Goal: Transaction & Acquisition: Download file/media

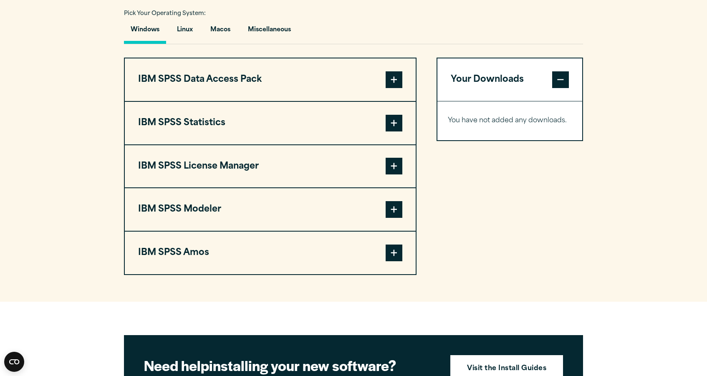
click at [393, 81] on span at bounding box center [394, 79] width 17 height 17
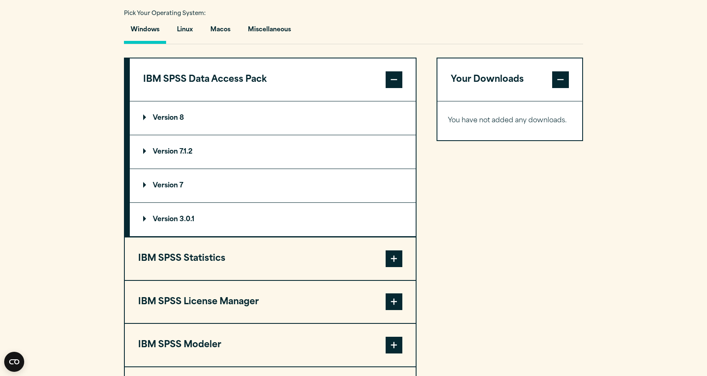
click at [393, 81] on span at bounding box center [394, 79] width 17 height 17
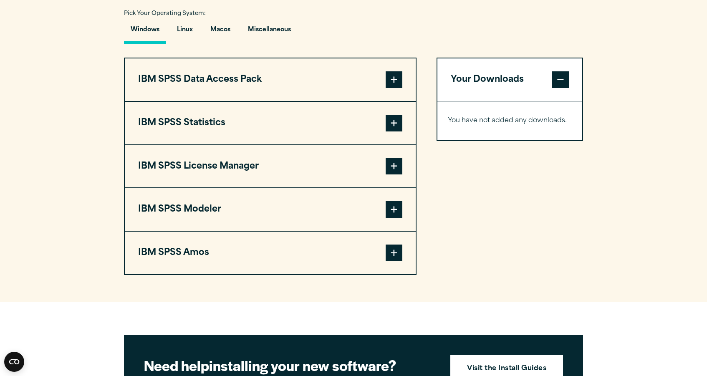
click at [394, 122] on span at bounding box center [394, 123] width 17 height 17
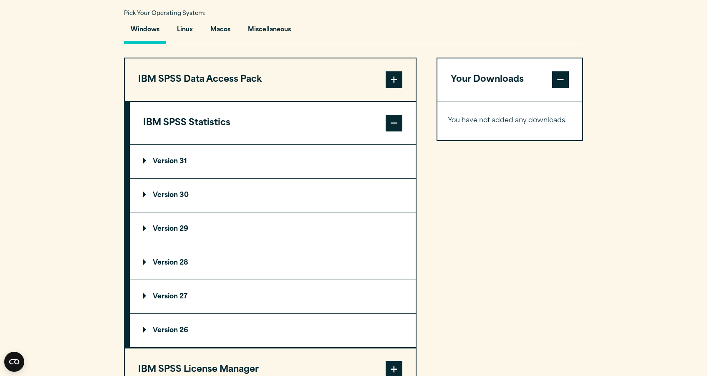
click at [174, 158] on p "Version 31" at bounding box center [165, 161] width 44 height 7
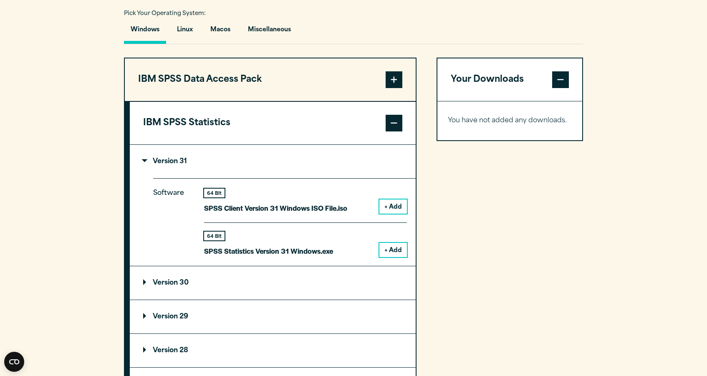
click at [391, 207] on button "+ Add" at bounding box center [393, 206] width 28 height 14
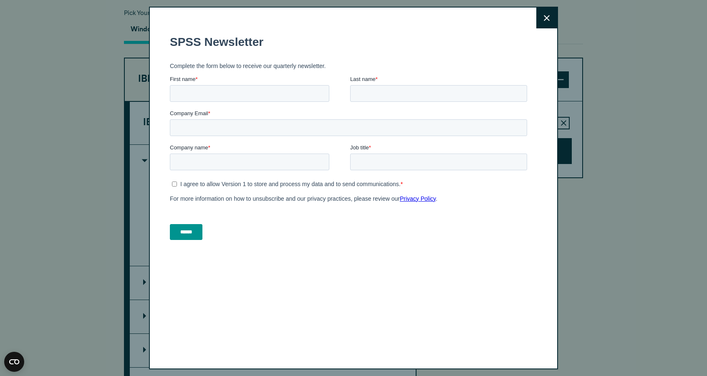
click at [541, 22] on button "Close" at bounding box center [546, 18] width 21 height 21
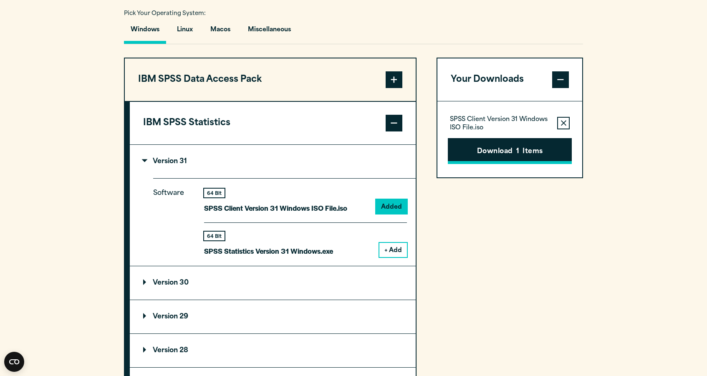
click at [524, 152] on button "Download 1 Items" at bounding box center [510, 151] width 124 height 26
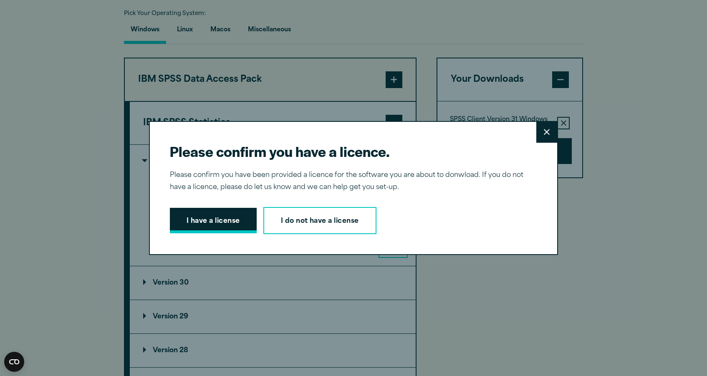
click at [231, 215] on button "I have a license" at bounding box center [213, 221] width 87 height 26
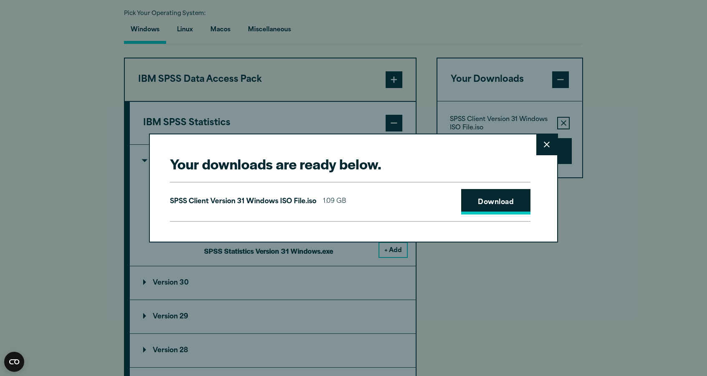
click at [485, 208] on link "Download" at bounding box center [495, 202] width 69 height 26
click at [491, 203] on link "Download" at bounding box center [495, 202] width 69 height 26
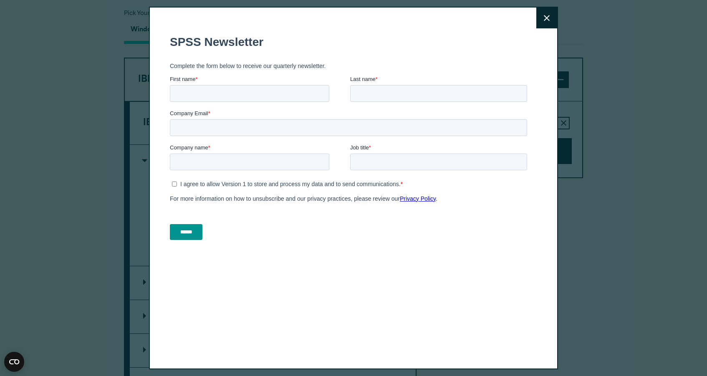
click at [542, 81] on div "Close" at bounding box center [353, 188] width 409 height 363
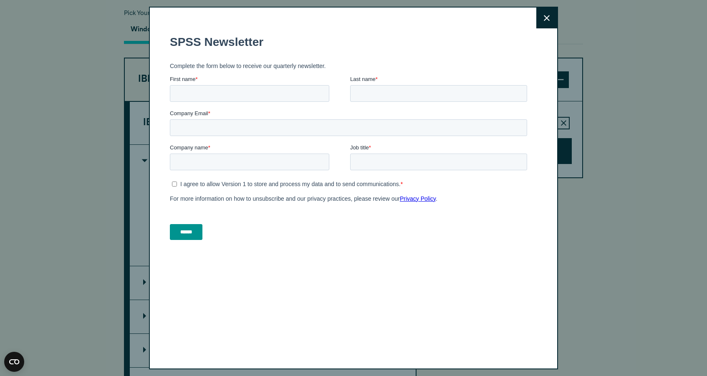
click at [554, 13] on button "Close" at bounding box center [546, 18] width 21 height 21
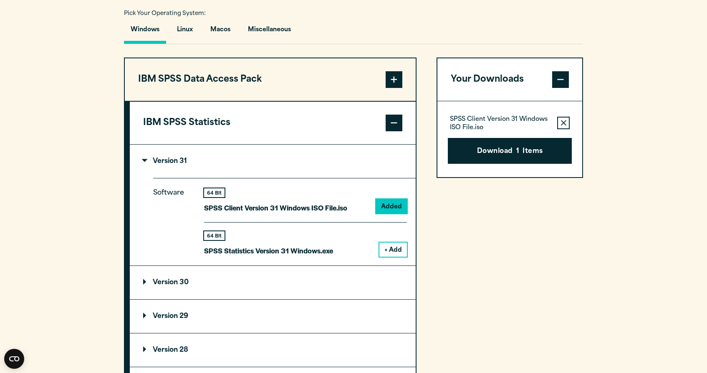
click at [395, 122] on span at bounding box center [394, 123] width 17 height 17
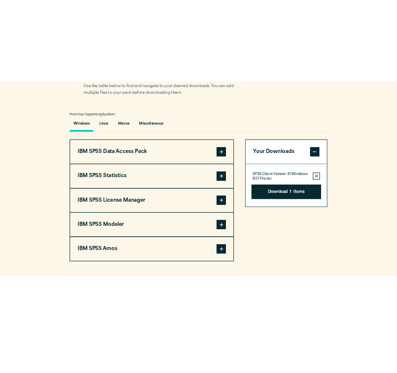
scroll to position [584, 0]
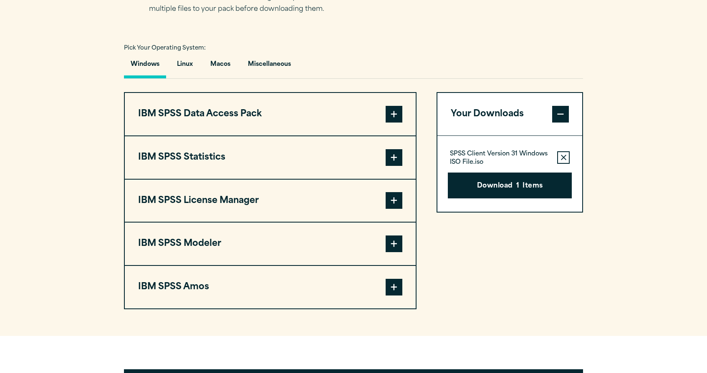
click at [388, 161] on span at bounding box center [394, 157] width 17 height 17
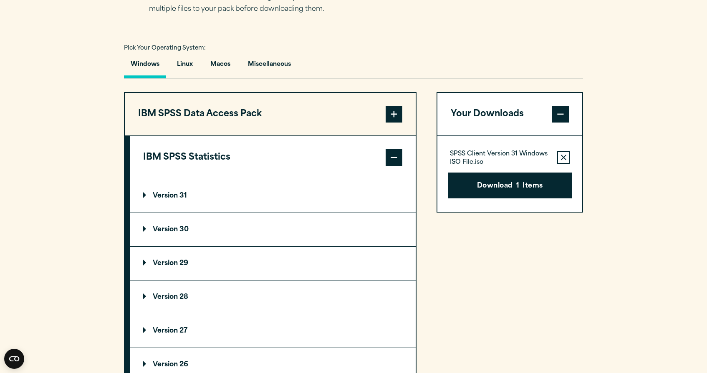
click at [340, 197] on summary "Version 31" at bounding box center [273, 195] width 286 height 33
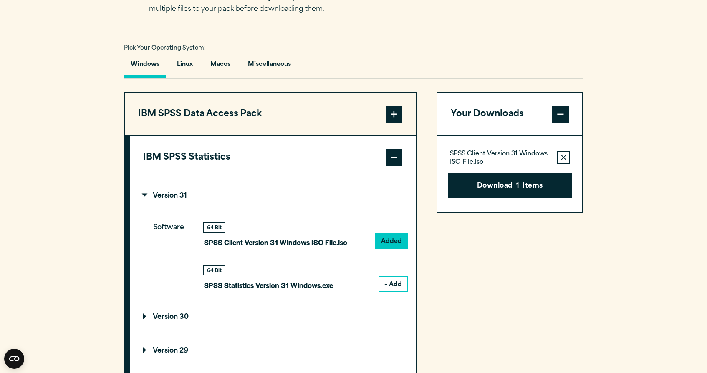
click at [263, 240] on p "SPSS Client Version 31 Windows ISO File.iso" at bounding box center [275, 243] width 143 height 12
click at [509, 192] on button "Download 1 Items" at bounding box center [510, 186] width 124 height 26
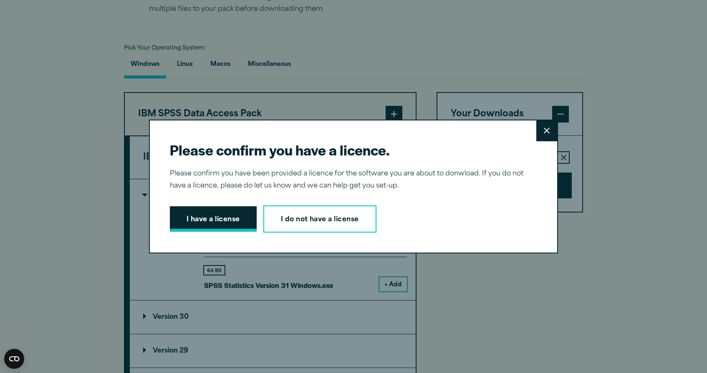
click at [217, 228] on button "I have a license" at bounding box center [213, 220] width 87 height 26
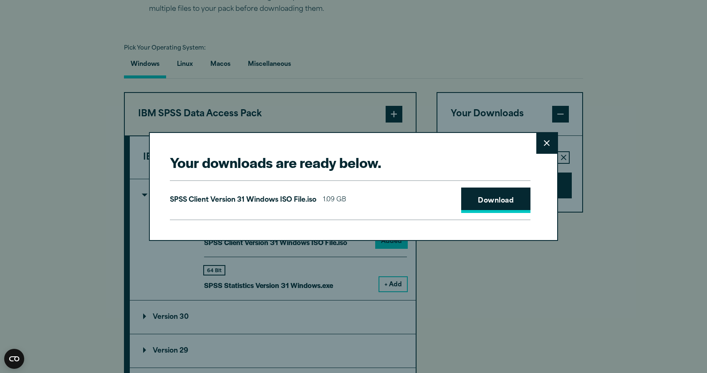
click at [504, 204] on link "Download" at bounding box center [495, 201] width 69 height 26
click at [547, 140] on button "Close" at bounding box center [546, 143] width 21 height 21
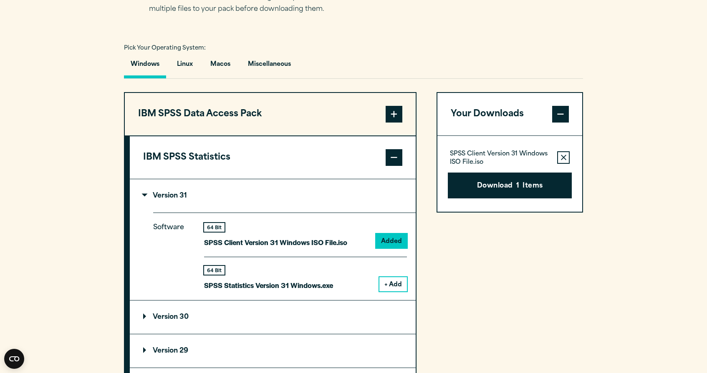
click at [625, 129] on section "Select your software downloads Use the table below to find and navigate to your…" at bounding box center [353, 282] width 707 height 690
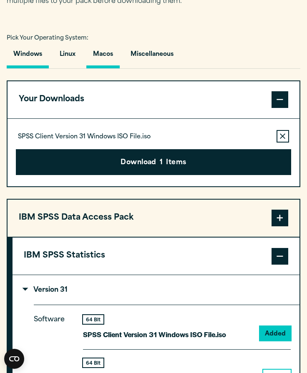
click at [111, 45] on button "Macos" at bounding box center [102, 57] width 33 height 24
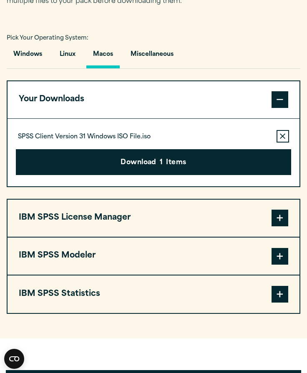
drag, startPoint x: 305, startPoint y: 53, endPoint x: 371, endPoint y: 54, distance: 65.5
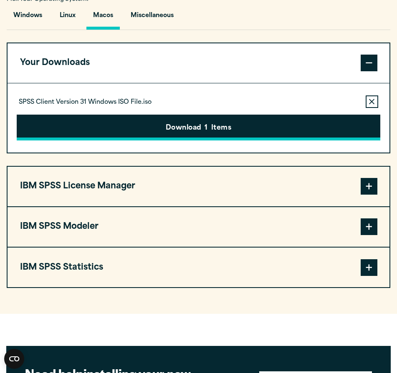
click at [220, 131] on button "Download 1 Items" at bounding box center [198, 128] width 363 height 26
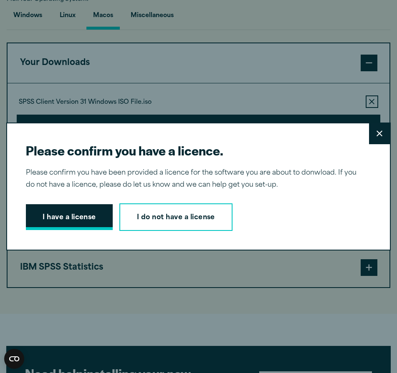
click at [71, 225] on button "I have a license" at bounding box center [69, 217] width 87 height 26
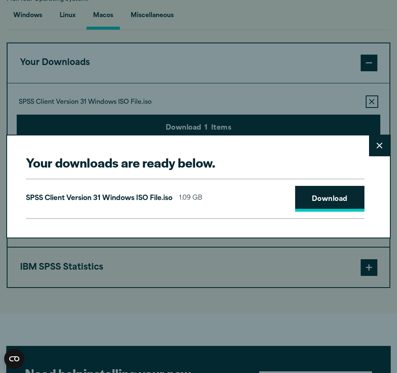
click at [330, 202] on link "Download" at bounding box center [329, 199] width 69 height 26
click at [376, 147] on icon at bounding box center [379, 146] width 6 height 6
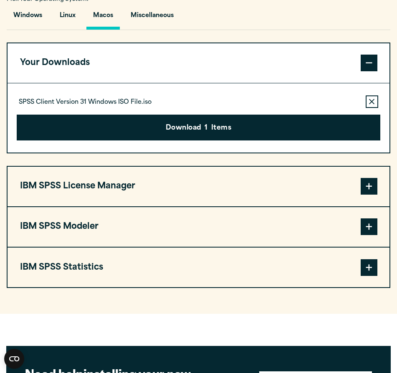
click at [290, 69] on button "Your Downloads" at bounding box center [199, 63] width 382 height 40
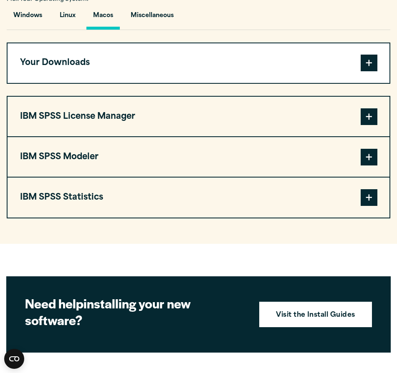
click at [271, 236] on section "Select your software downloads Use the table below to find and navigate to your…" at bounding box center [198, 68] width 397 height 351
click at [364, 192] on span at bounding box center [368, 197] width 17 height 17
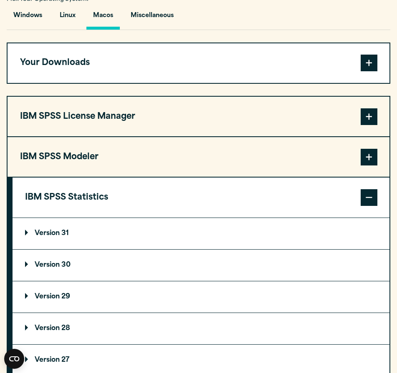
click at [134, 239] on summary "Version 31" at bounding box center [201, 233] width 377 height 31
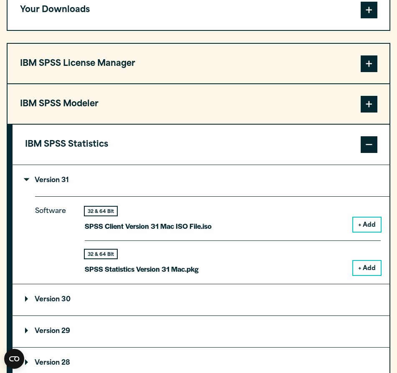
scroll to position [676, 0]
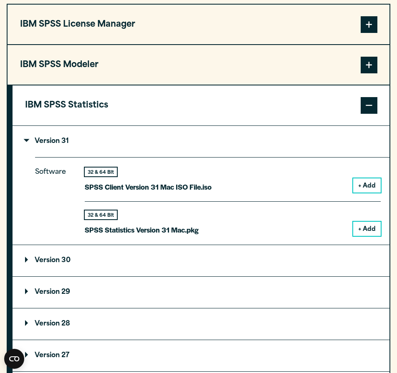
click at [362, 189] on button "+ Add" at bounding box center [367, 186] width 28 height 14
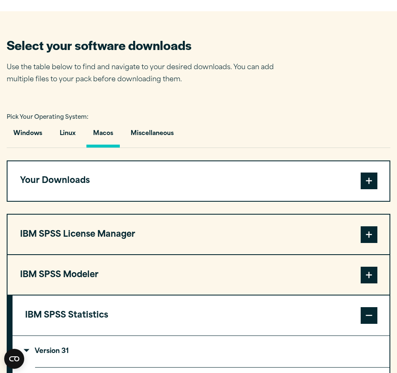
scroll to position [467, 0]
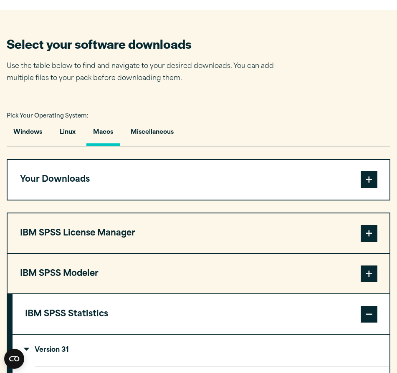
click at [270, 173] on button "Your Downloads" at bounding box center [199, 180] width 382 height 40
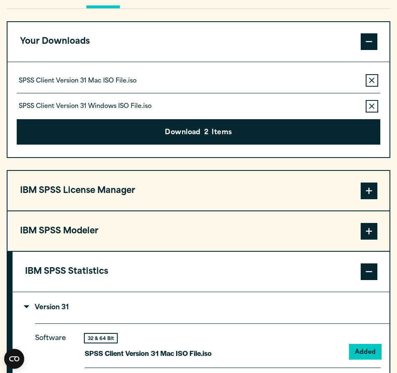
scroll to position [606, 0]
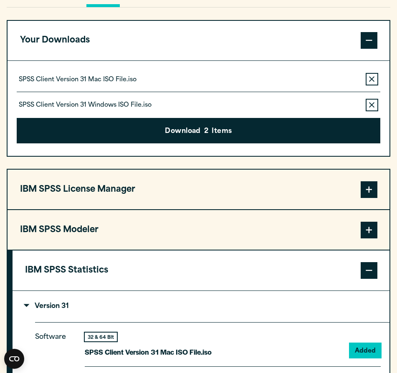
click at [367, 107] on button "Remove this item from your software download list" at bounding box center [371, 105] width 13 height 13
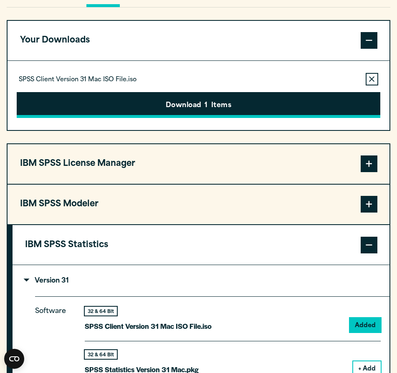
click at [284, 93] on button "Download 1 Items" at bounding box center [198, 105] width 363 height 26
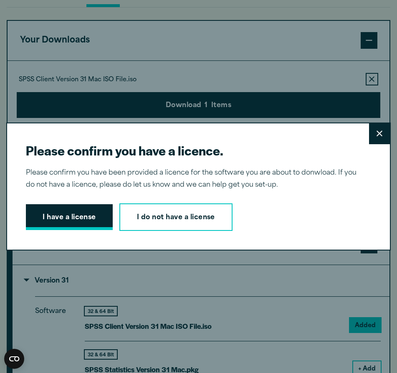
click at [71, 215] on button "I have a license" at bounding box center [69, 217] width 87 height 26
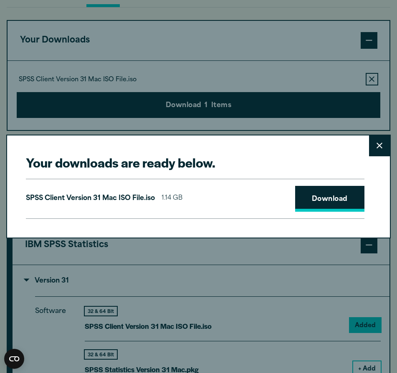
click at [326, 189] on link "Download" at bounding box center [329, 199] width 69 height 26
click at [263, 148] on div "Your downloads are ready below. Close SPSS Client Version 31 Mac ISO File.iso 1…" at bounding box center [198, 187] width 384 height 104
click at [374, 139] on button "Close" at bounding box center [379, 146] width 21 height 21
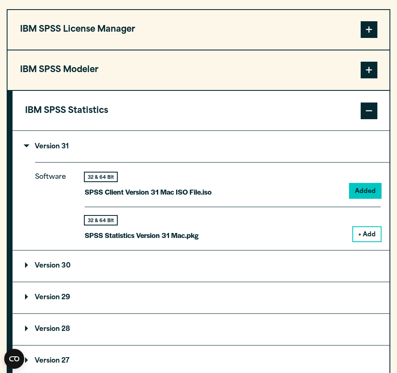
scroll to position [747, 0]
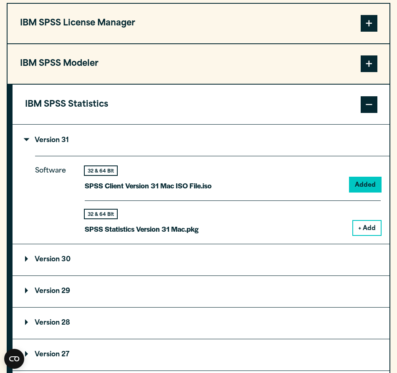
click at [55, 142] on p "Version 31" at bounding box center [47, 140] width 44 height 7
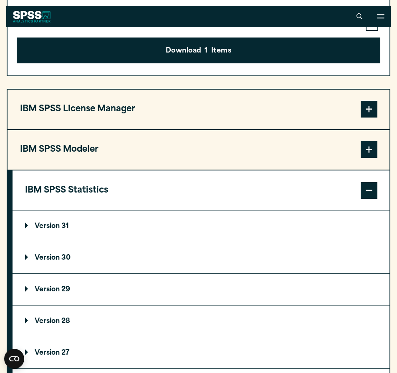
scroll to position [661, 0]
click at [113, 189] on button "IBM SPSS Statistics" at bounding box center [201, 191] width 377 height 40
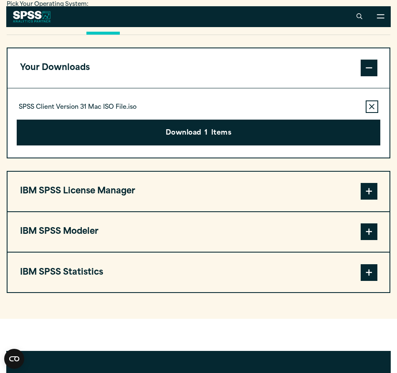
scroll to position [580, 0]
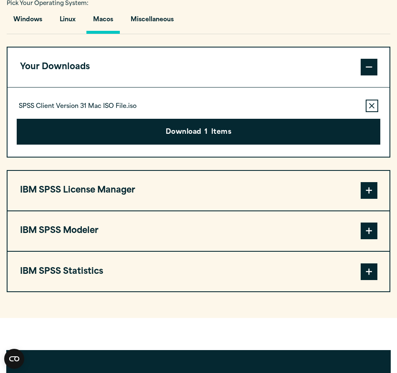
click at [376, 103] on button "Remove this item from your software download list" at bounding box center [371, 106] width 13 height 13
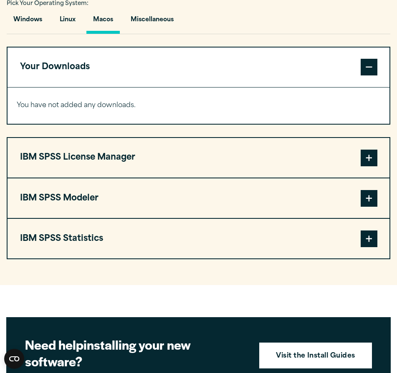
click at [83, 206] on button "IBM SPSS Modeler" at bounding box center [199, 199] width 382 height 40
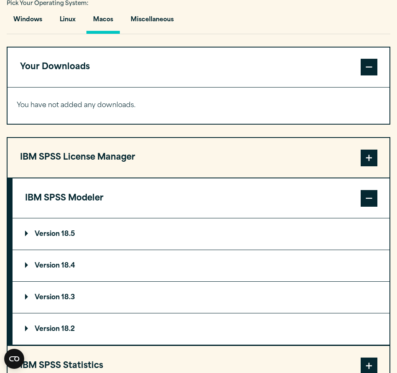
click at [82, 197] on button "IBM SPSS Modeler" at bounding box center [201, 199] width 377 height 40
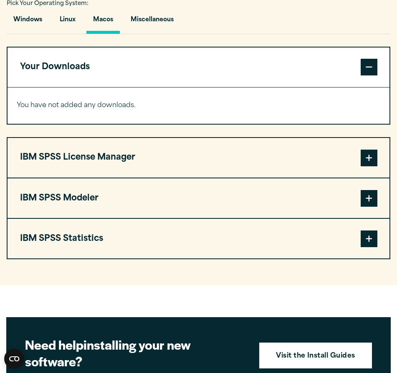
click at [118, 163] on button "IBM SPSS License Manager" at bounding box center [199, 158] width 382 height 40
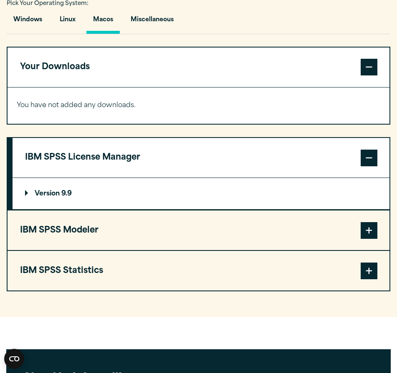
click at [118, 163] on button "IBM SPSS License Manager" at bounding box center [201, 158] width 377 height 40
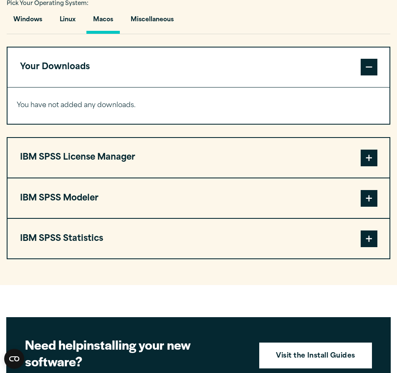
click at [97, 230] on button "IBM SPSS Statistics" at bounding box center [199, 239] width 382 height 40
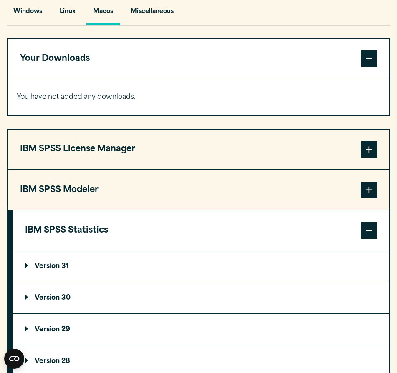
click at [66, 263] on p "Version 31" at bounding box center [47, 266] width 44 height 7
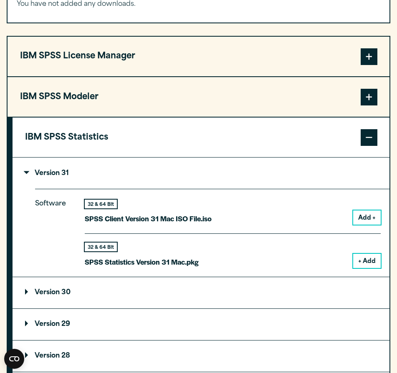
scroll to position [684, 0]
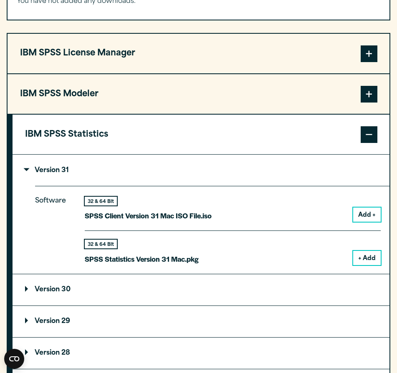
click at [371, 255] on button "+ Add" at bounding box center [367, 258] width 28 height 14
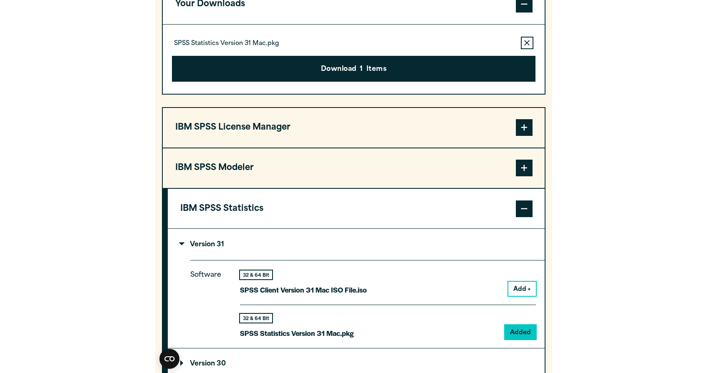
scroll to position [478, 0]
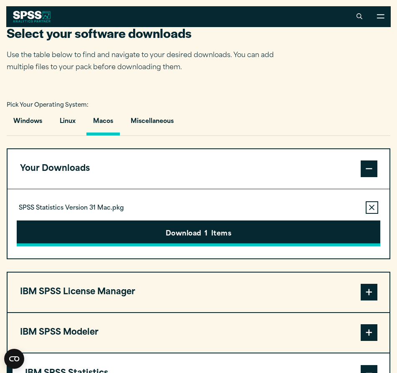
click at [210, 236] on button "Download 1 Items" at bounding box center [198, 234] width 363 height 26
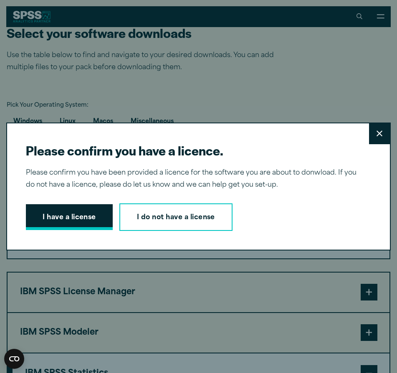
click at [93, 210] on button "I have a license" at bounding box center [69, 217] width 87 height 26
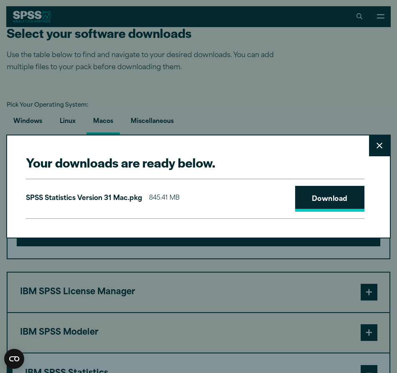
click at [331, 196] on link "Download" at bounding box center [329, 199] width 69 height 26
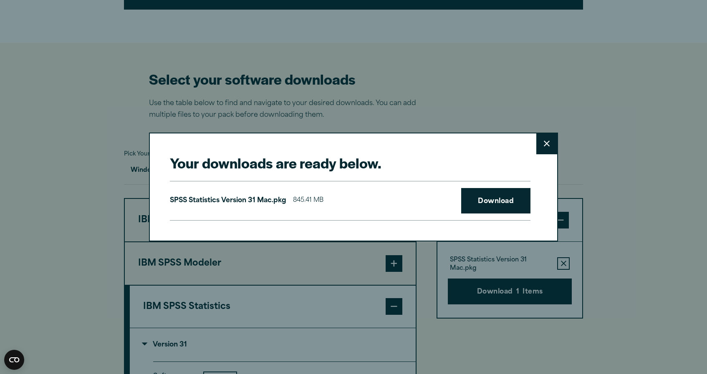
click at [549, 144] on button "Close" at bounding box center [546, 144] width 21 height 21
